Goal: Check status: Check status

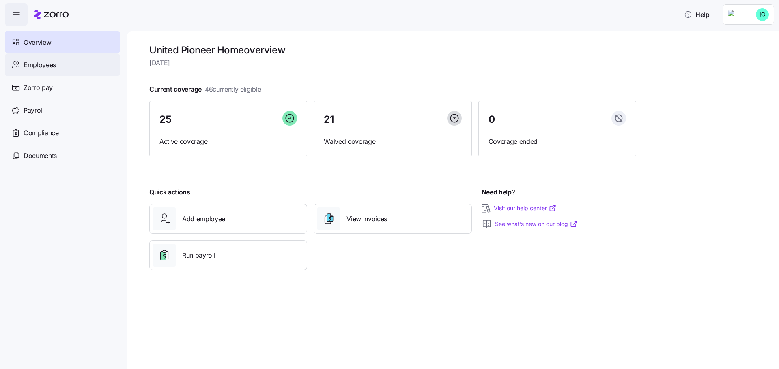
click at [40, 68] on span "Employees" at bounding box center [40, 65] width 32 height 10
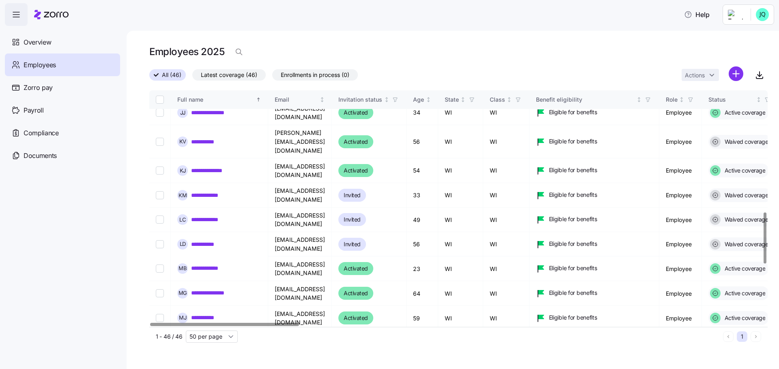
scroll to position [562, 0]
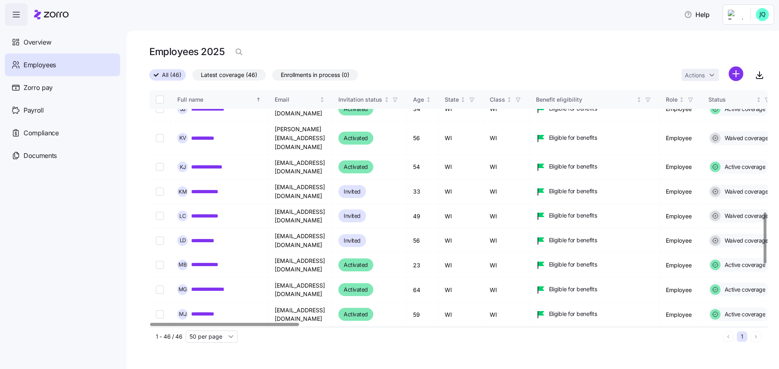
click at [765, 225] on div at bounding box center [764, 238] width 3 height 51
click at [218, 286] on link "**********" at bounding box center [216, 290] width 50 height 8
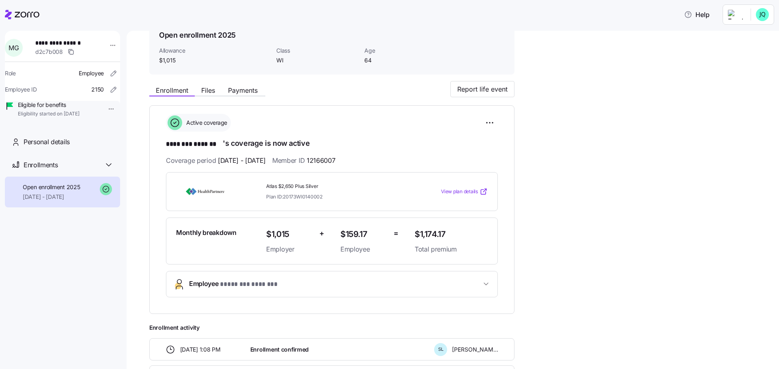
scroll to position [39, 0]
drag, startPoint x: 361, startPoint y: 160, endPoint x: 293, endPoint y: 161, distance: 67.7
click at [293, 161] on div "Coverage period [DATE] - [DATE] Member ID 12166007" at bounding box center [332, 162] width 332 height 10
copy span "Member ID 12166007"
click at [465, 191] on span "View plan details" at bounding box center [459, 193] width 37 height 8
